Goal: Task Accomplishment & Management: Manage account settings

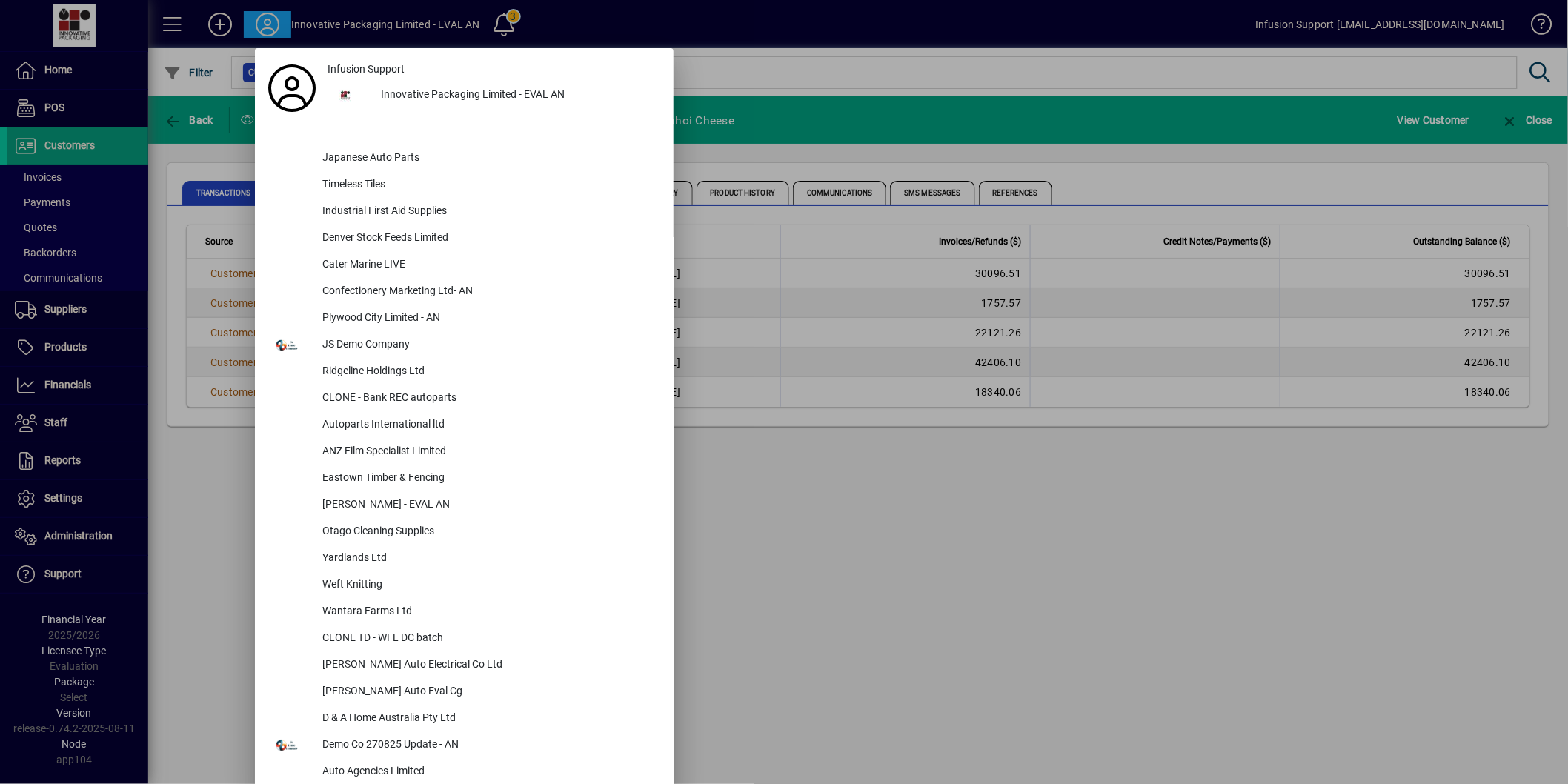
click at [808, 27] on div at bounding box center [784, 392] width 1568 height 784
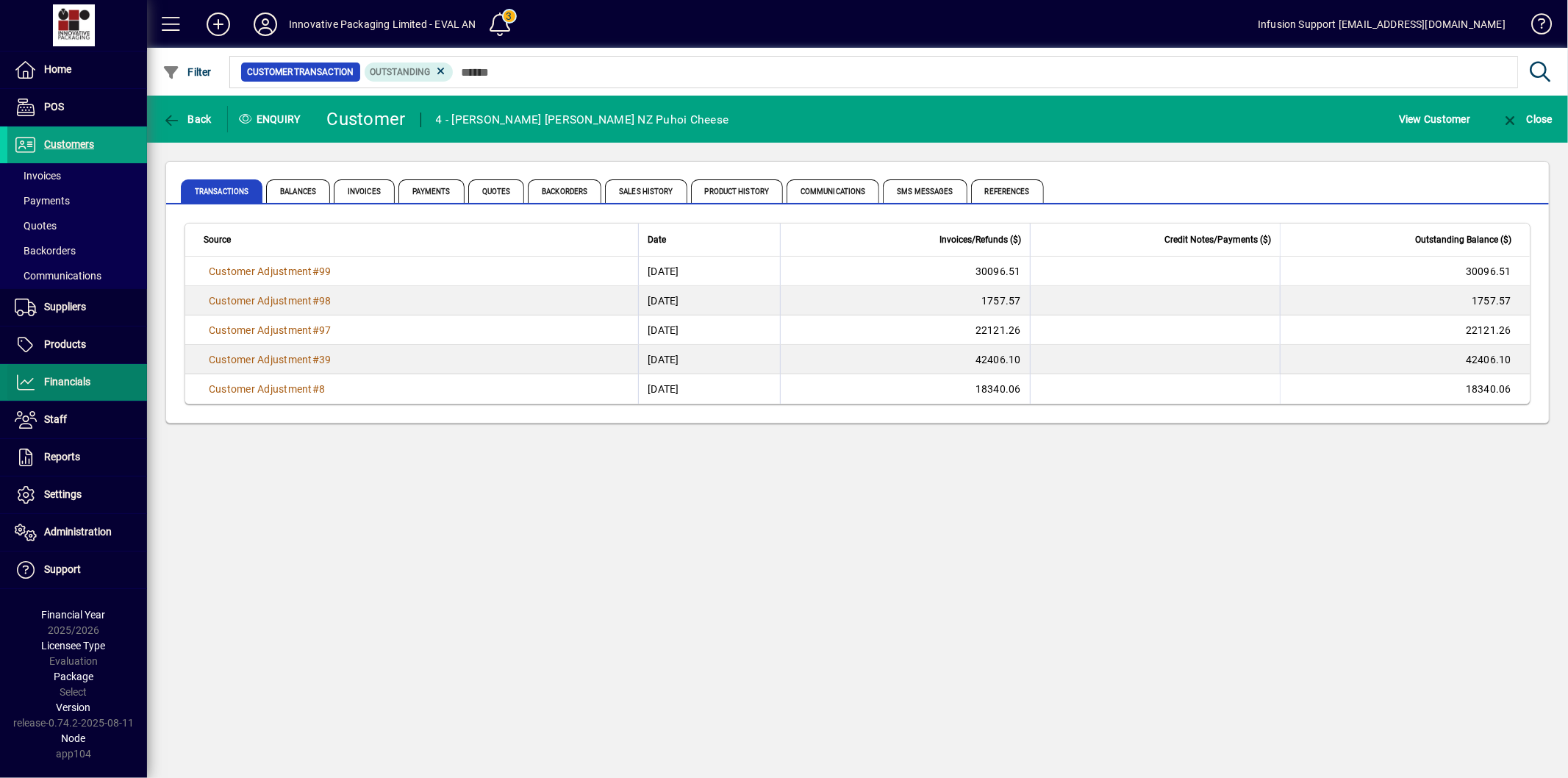
click at [107, 382] on span at bounding box center [77, 383] width 139 height 36
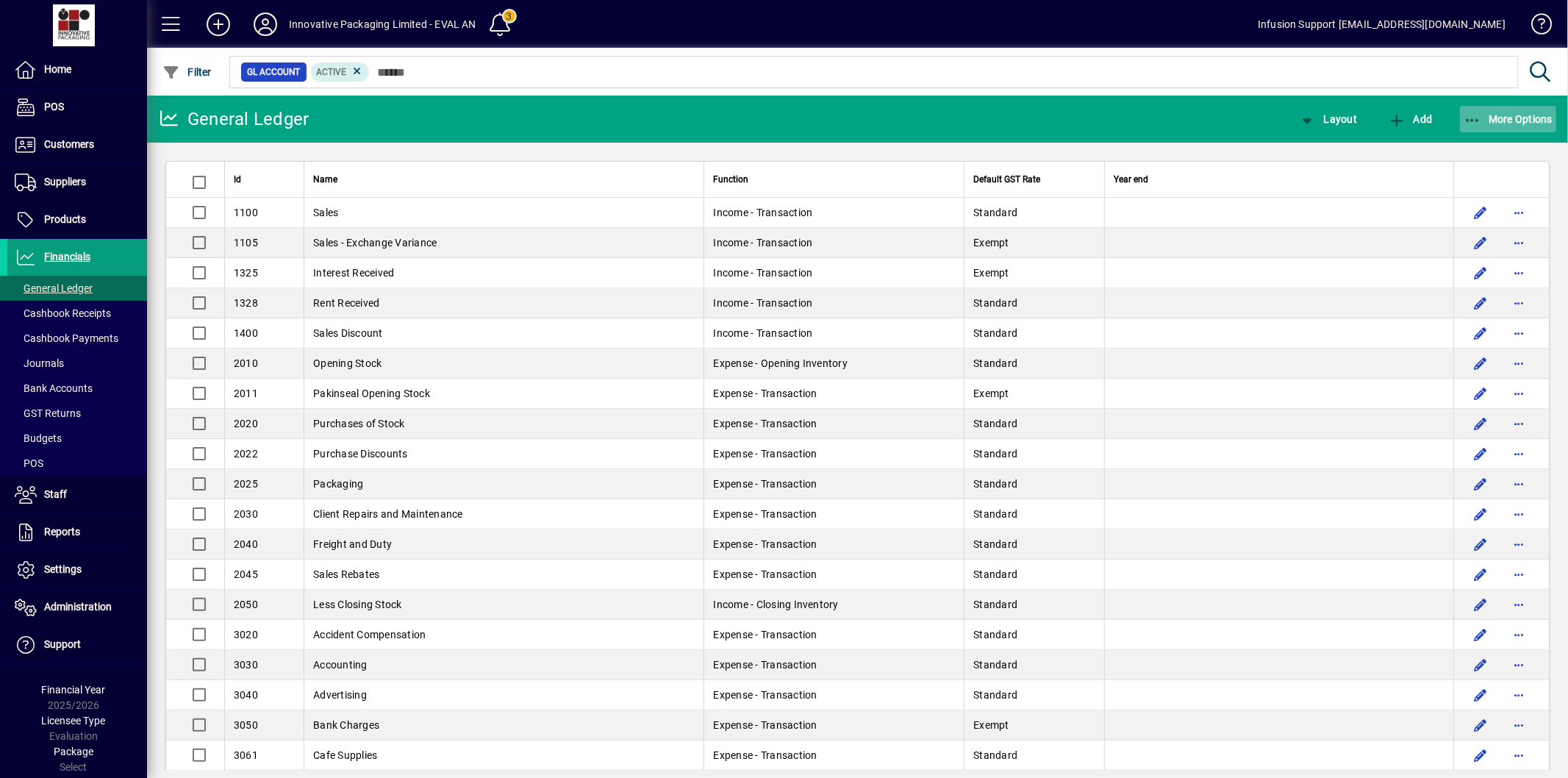
click at [1471, 121] on icon "button" at bounding box center [1473, 120] width 19 height 15
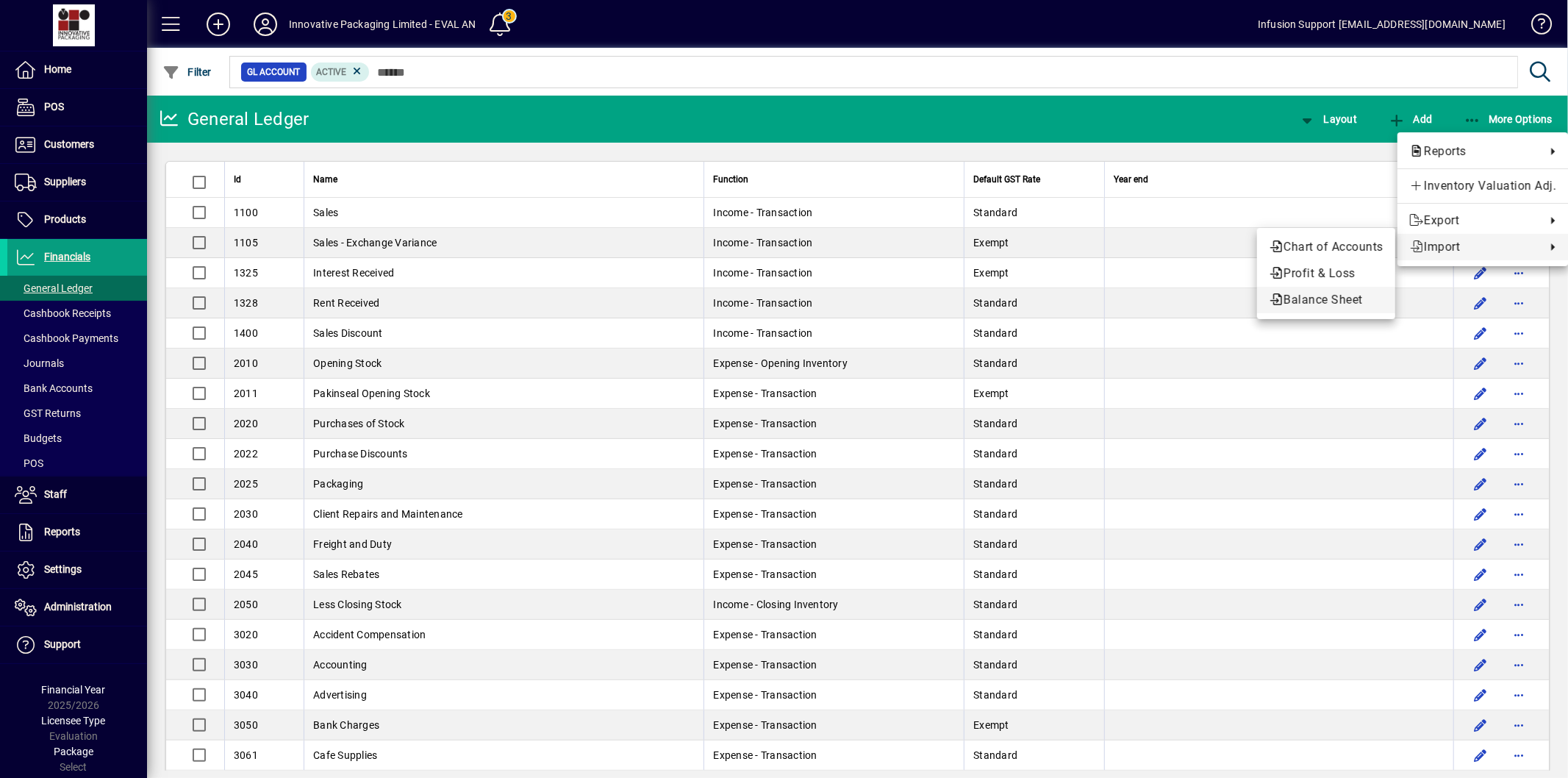
click at [1318, 306] on span "Balance Sheet" at bounding box center [1326, 300] width 115 height 18
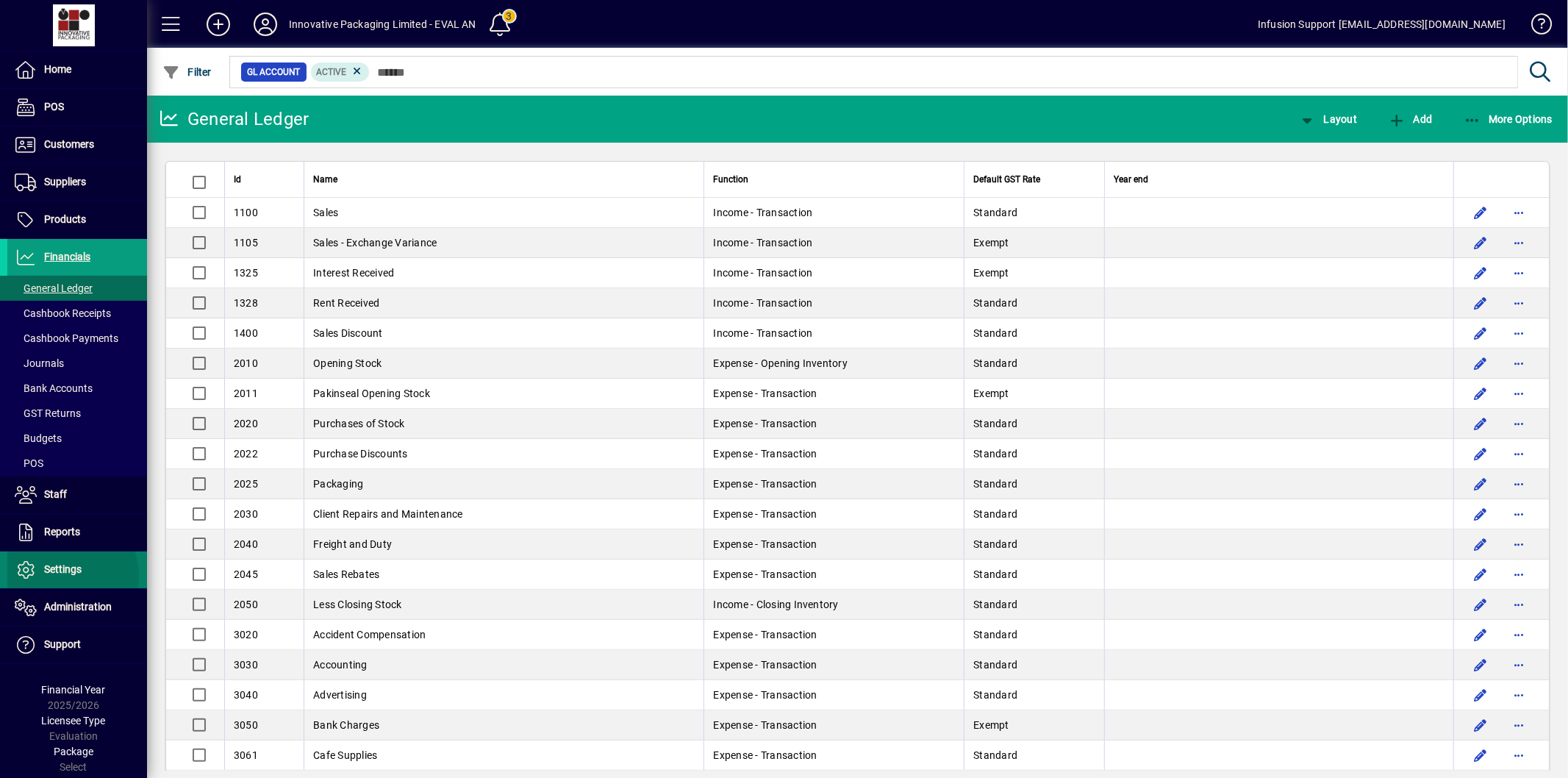
click at [65, 576] on span "Settings" at bounding box center [44, 570] width 74 height 18
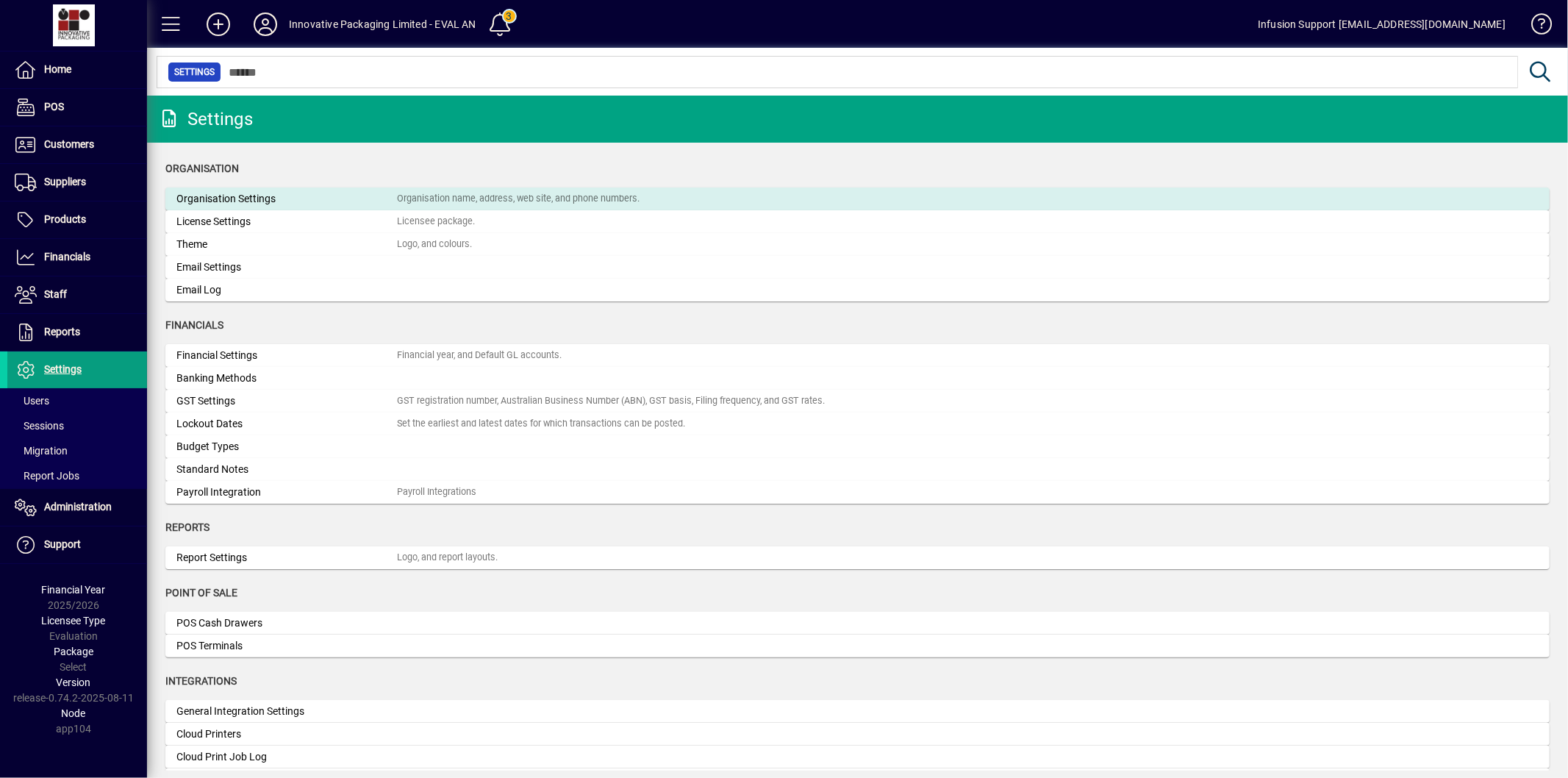
click at [352, 207] on mat-card "Organisation Settings Organisation name, address, web site, and phone numbers." at bounding box center [858, 198] width 1384 height 22
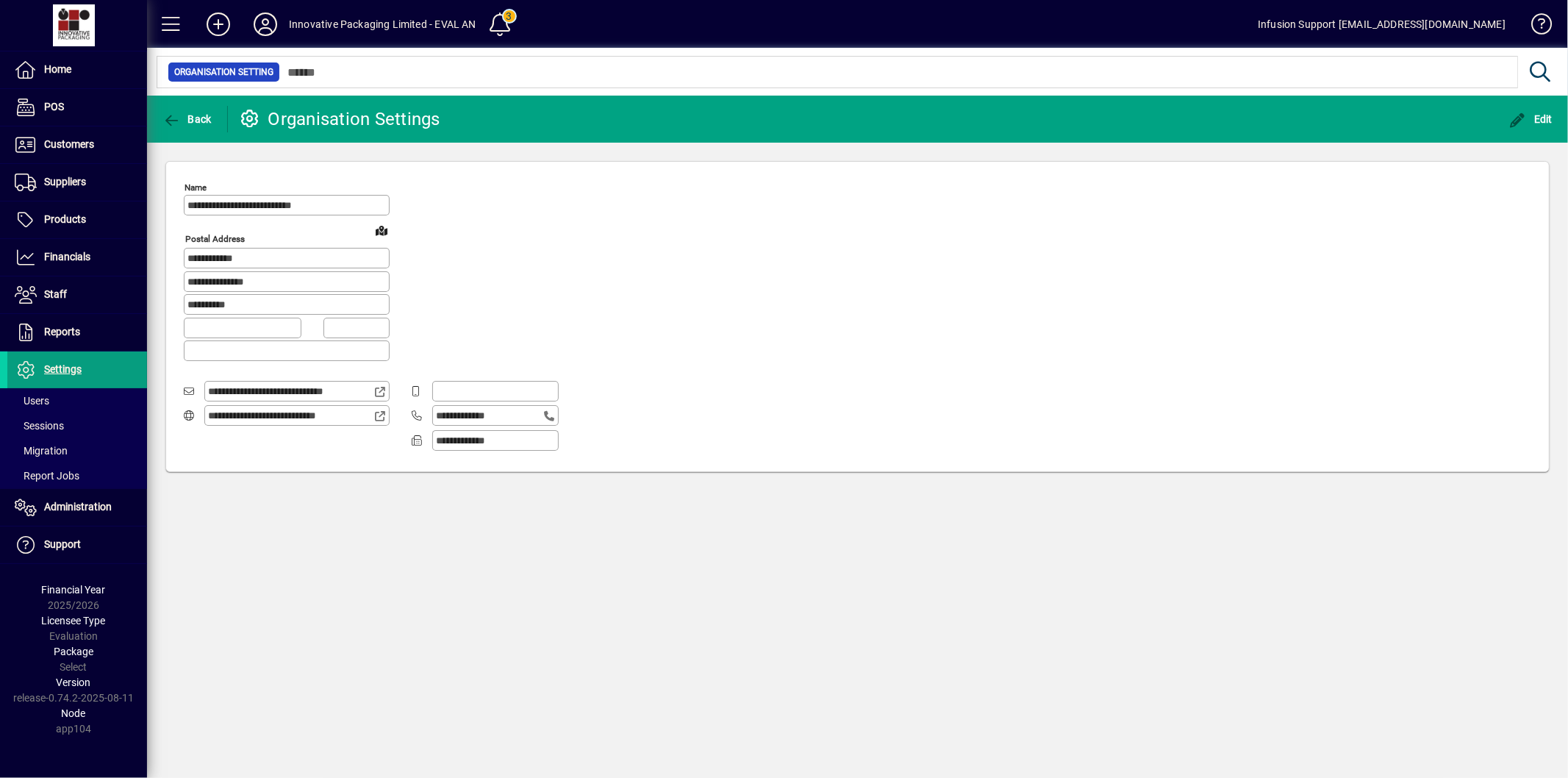
type input "**********"
click at [181, 119] on span "Back" at bounding box center [187, 119] width 50 height 12
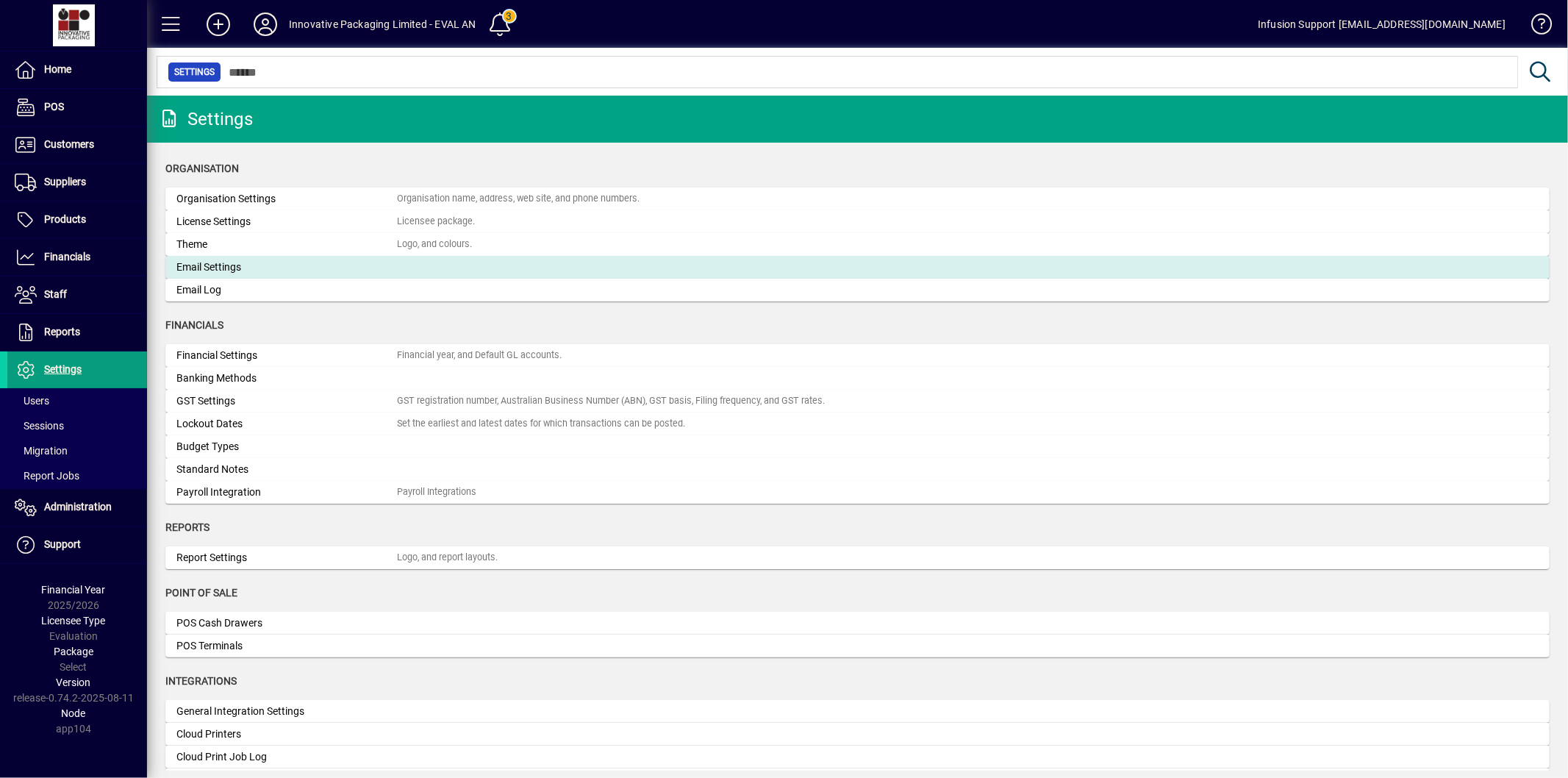
click at [230, 260] on div "Email Settings" at bounding box center [287, 267] width 221 height 15
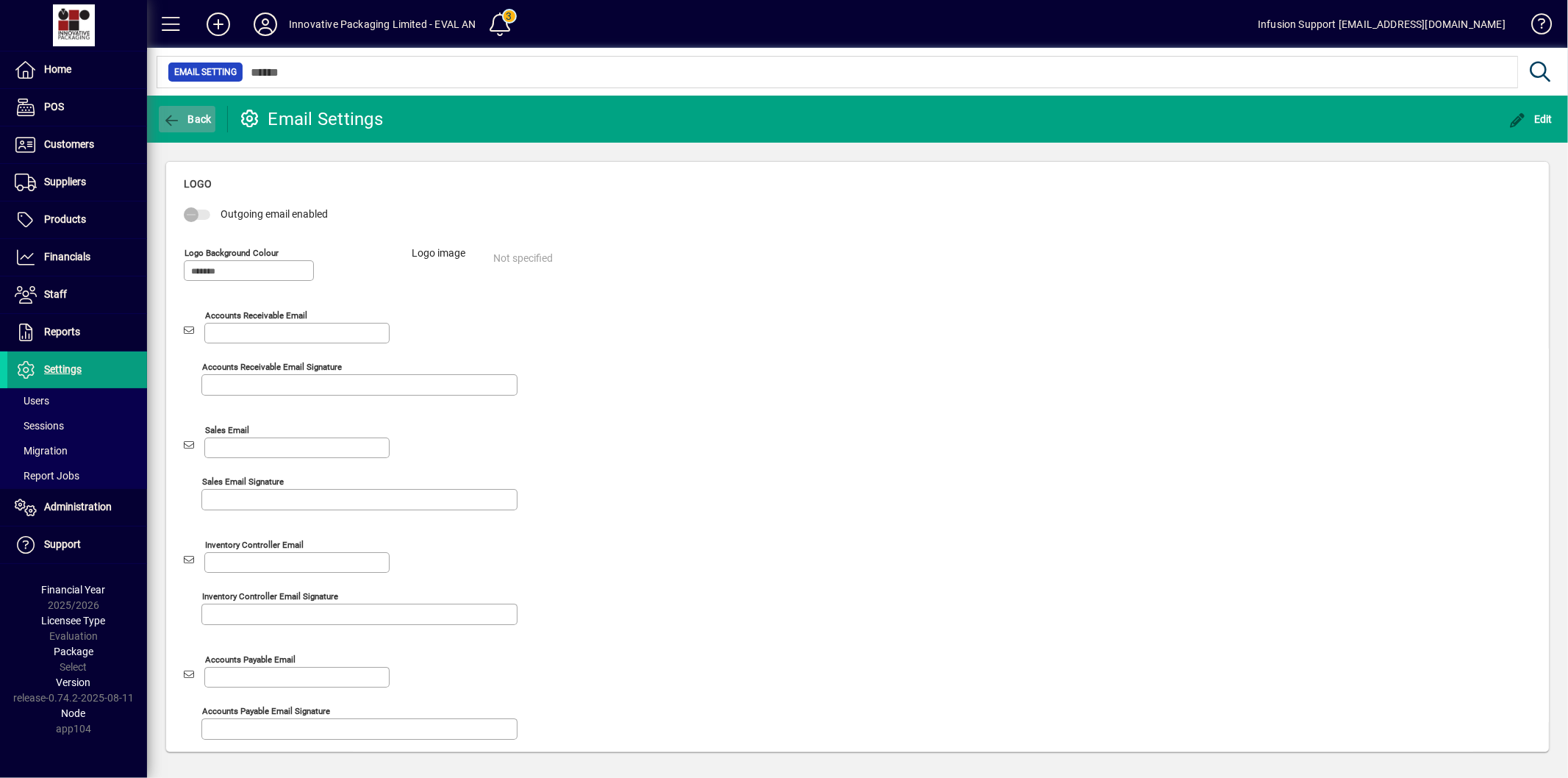
click at [191, 122] on span "Back" at bounding box center [187, 119] width 50 height 12
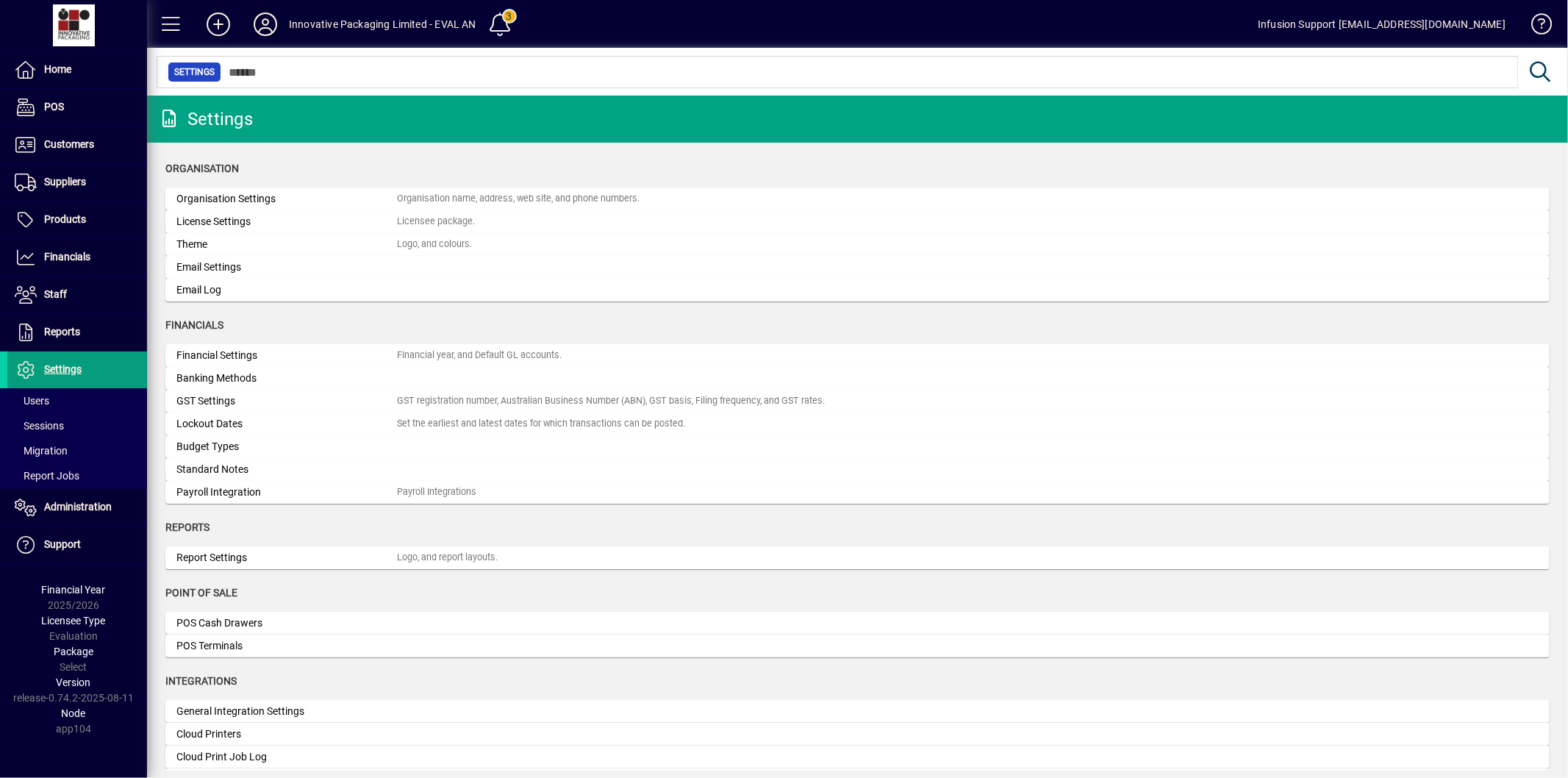
click at [263, 26] on icon at bounding box center [266, 24] width 29 height 23
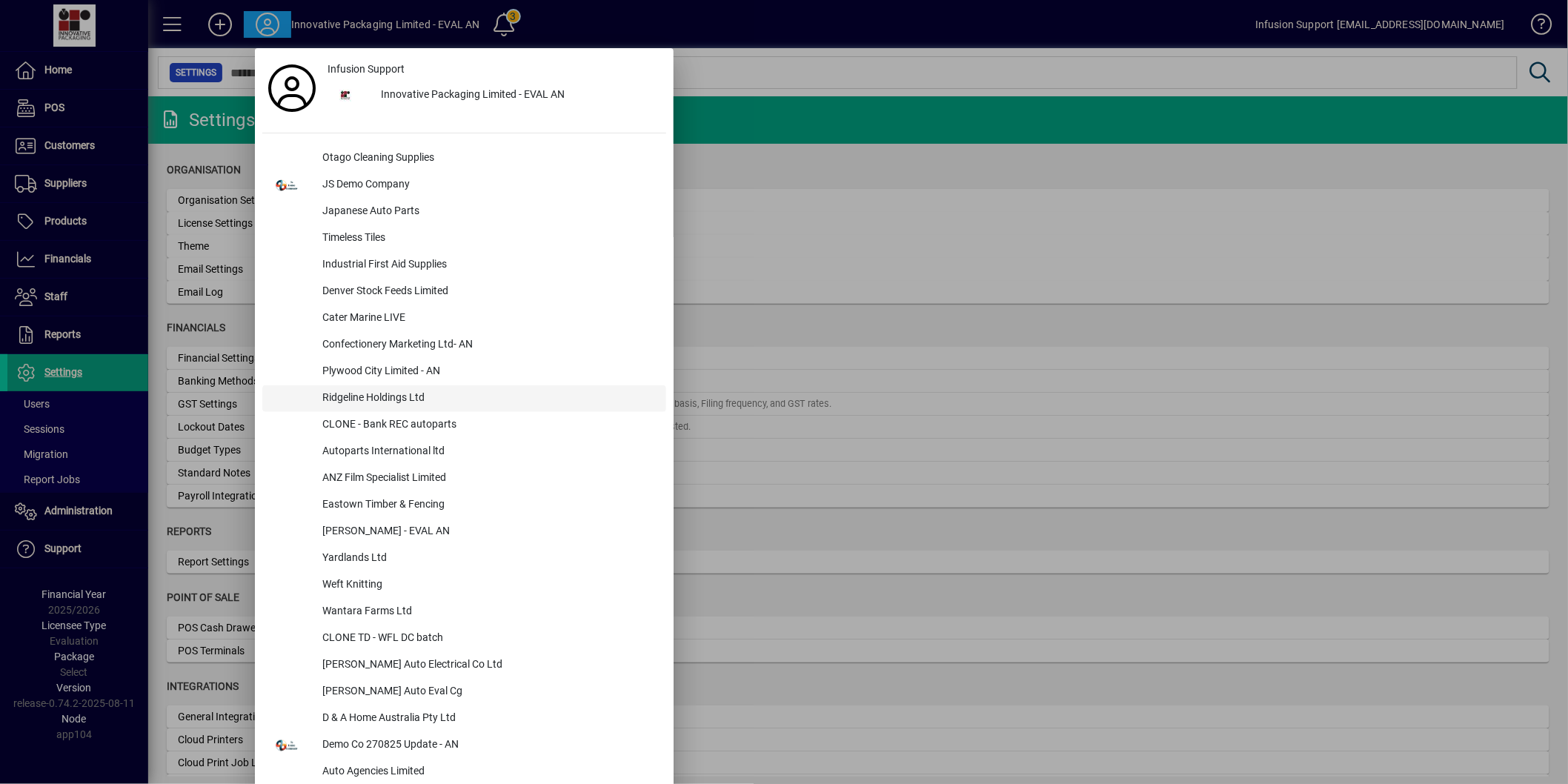
click at [398, 394] on div "Ridgeline Holdings Ltd" at bounding box center [489, 398] width 356 height 27
